Goal: Find specific page/section: Find specific page/section

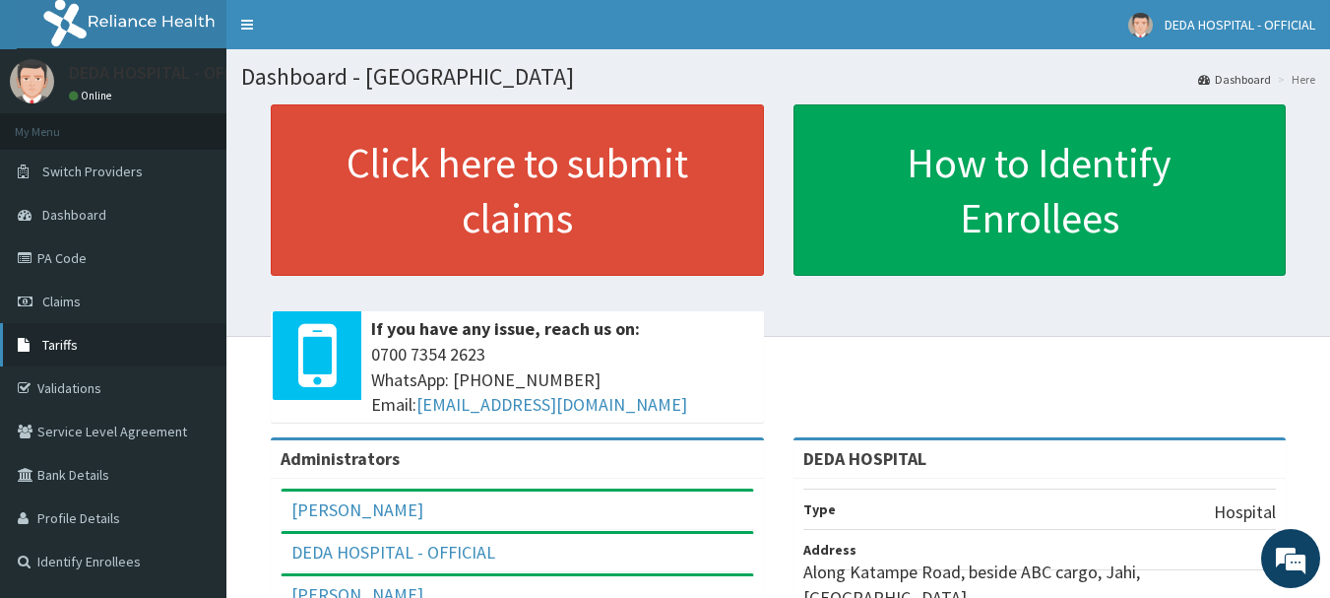
click at [80, 344] on link "Tariffs" at bounding box center [113, 344] width 226 height 43
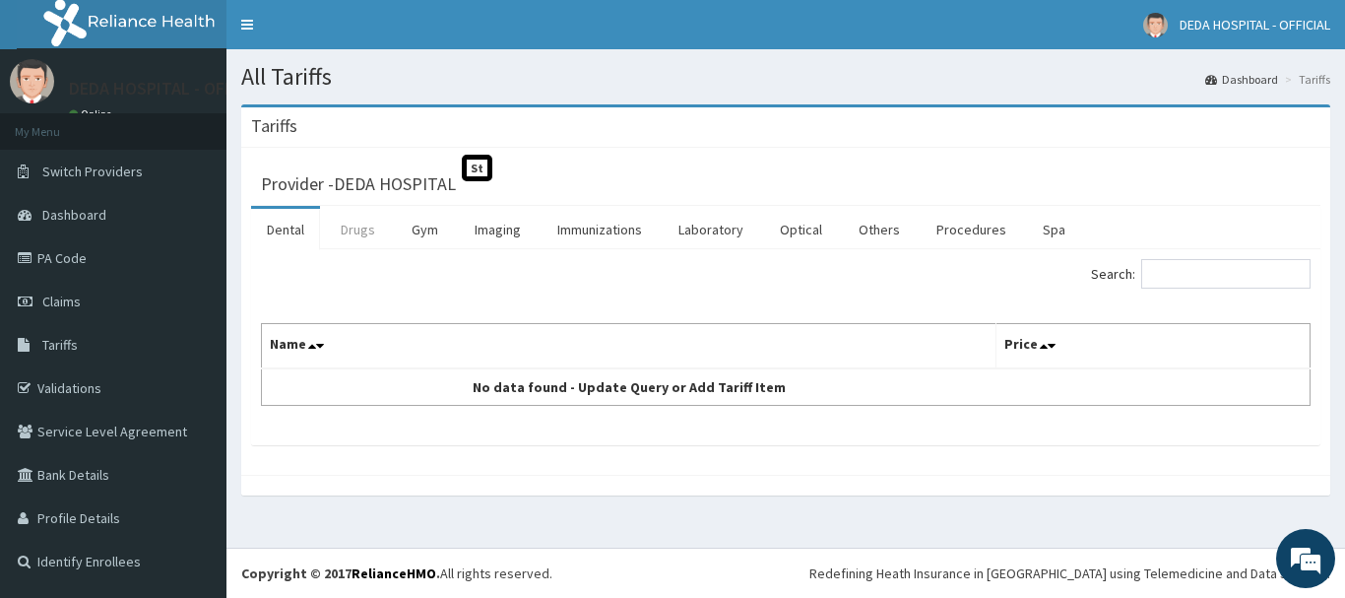
click at [363, 225] on link "Drugs" at bounding box center [358, 229] width 66 height 41
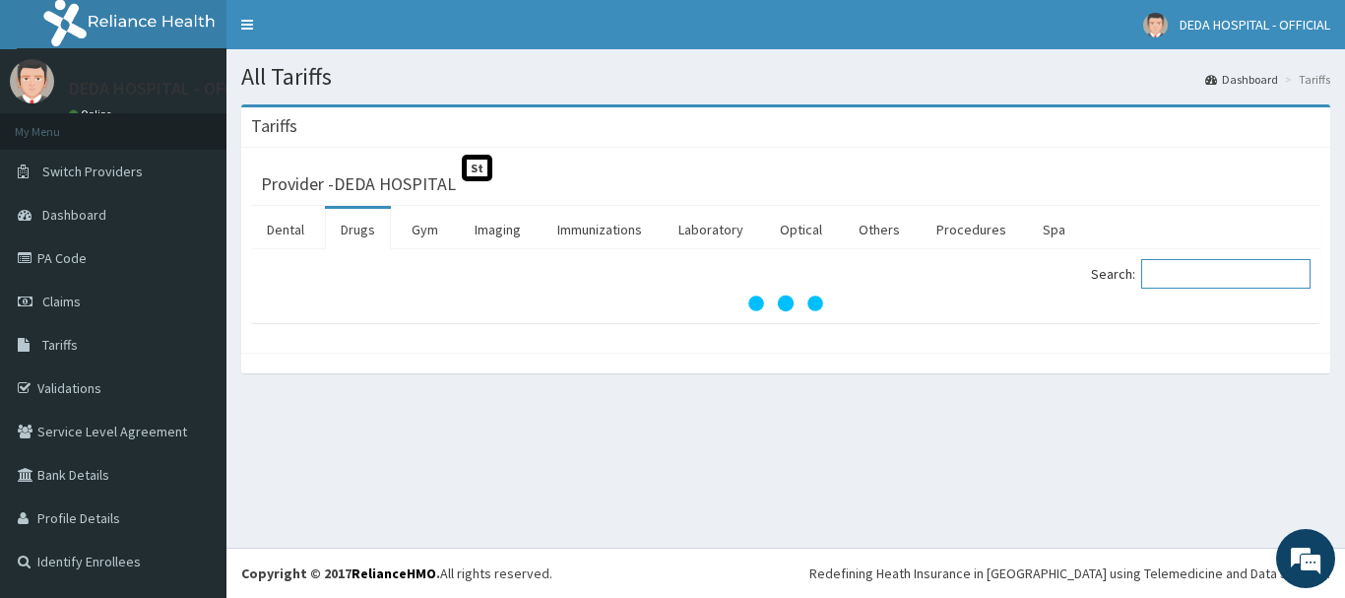
click at [1205, 283] on input "Search:" at bounding box center [1225, 274] width 169 height 30
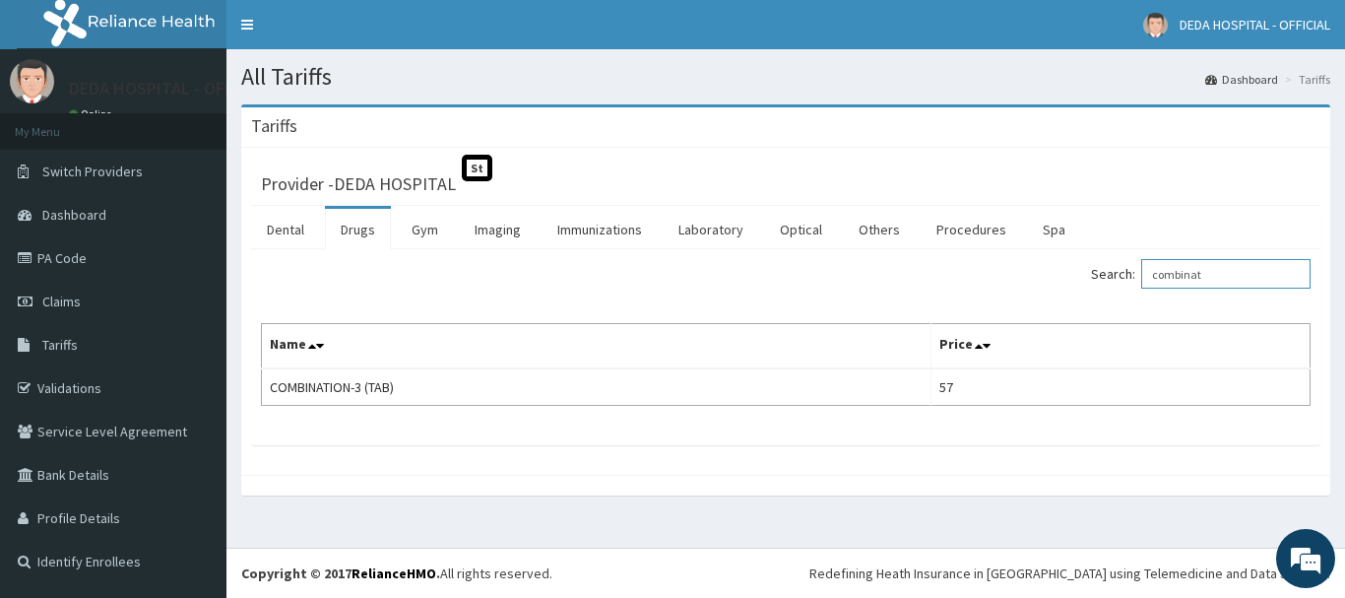
type input "combinat"
click at [891, 154] on div "Provider - DEDA HOSPITAL St Dental Drugs Gym Imaging Immunizations Laboratory O…" at bounding box center [785, 311] width 1089 height 327
click at [71, 256] on link "PA Code" at bounding box center [113, 257] width 226 height 43
